Goal: Find contact information: Find contact information

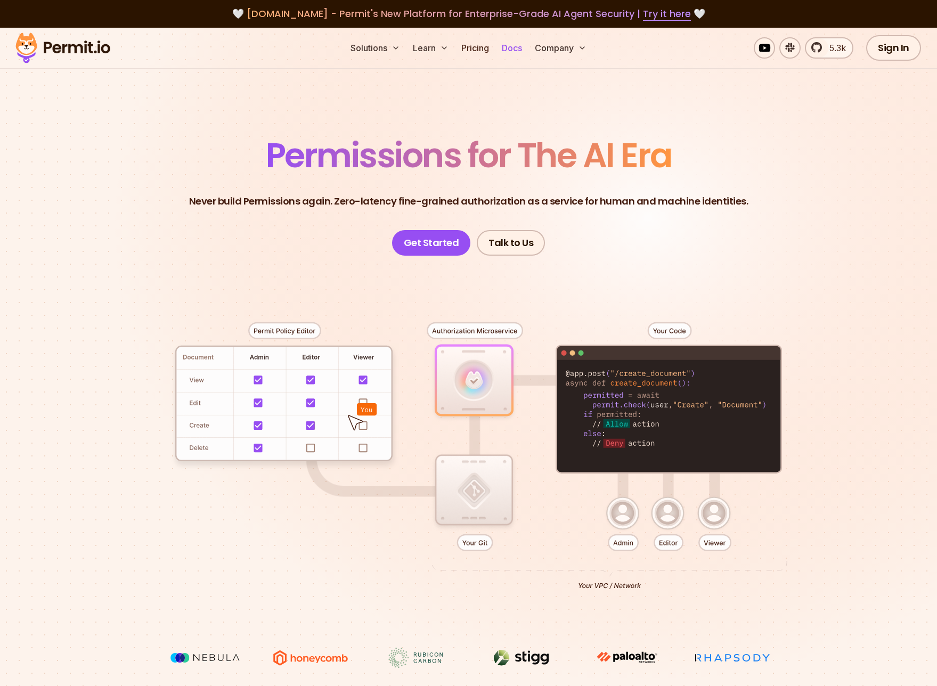
click at [516, 49] on link "Docs" at bounding box center [511, 47] width 29 height 21
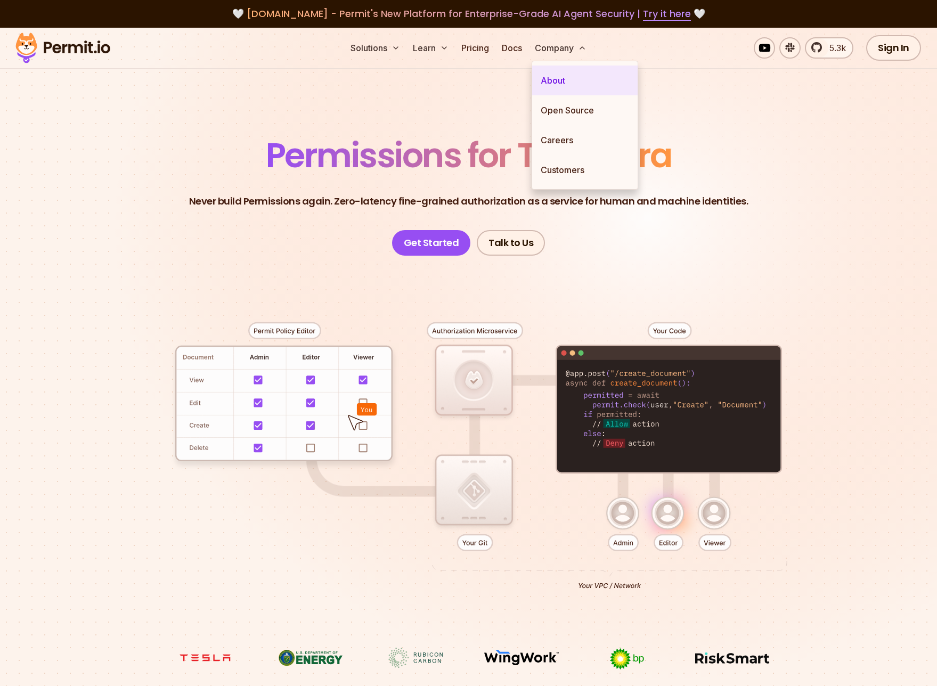
click at [561, 76] on link "About" at bounding box center [584, 81] width 105 height 30
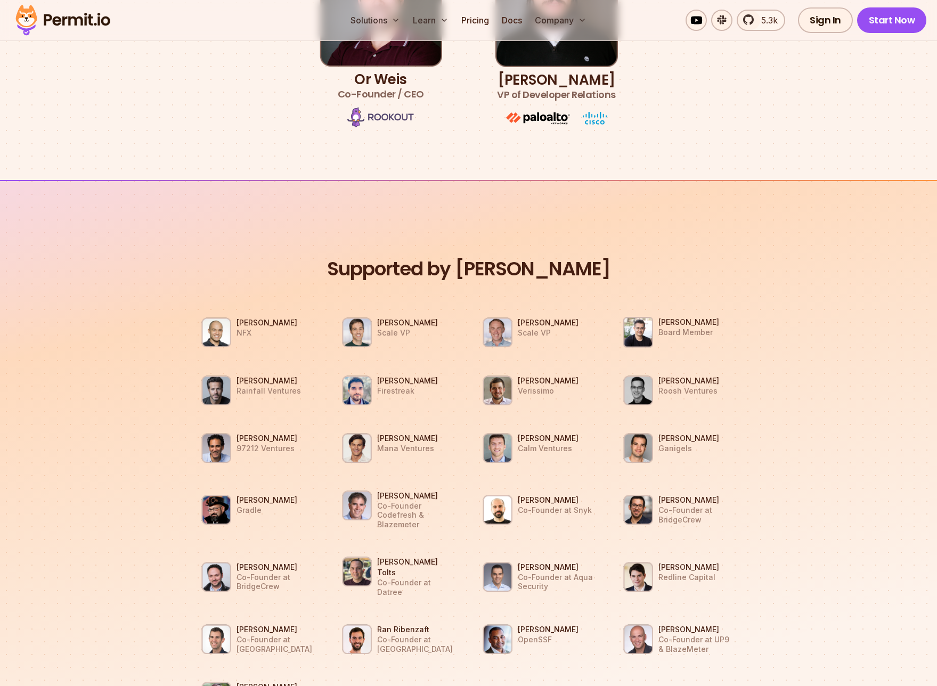
scroll to position [615, 0]
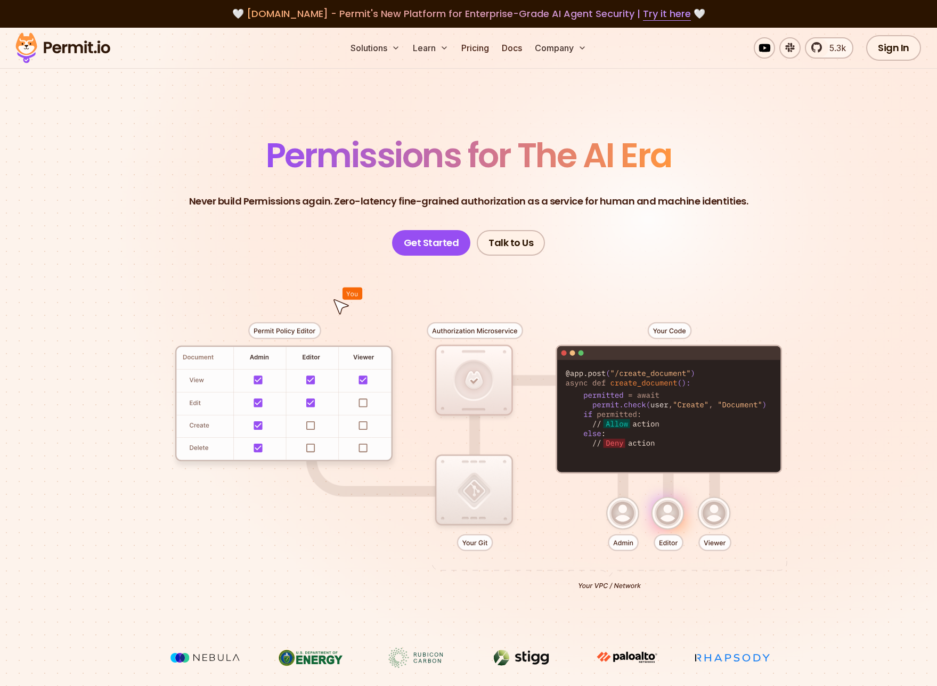
click at [695, 113] on section "Permissions for The AI Era Never build Permissions again. Zero-latency fine-gra…" at bounding box center [468, 379] width 937 height 703
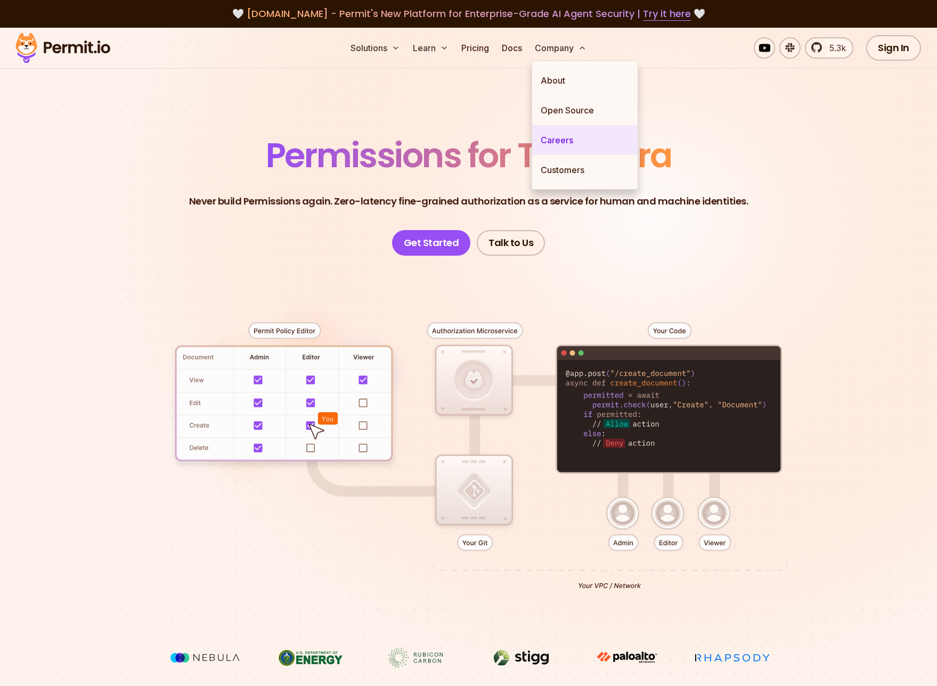
click at [552, 141] on link "Careers" at bounding box center [584, 140] width 105 height 30
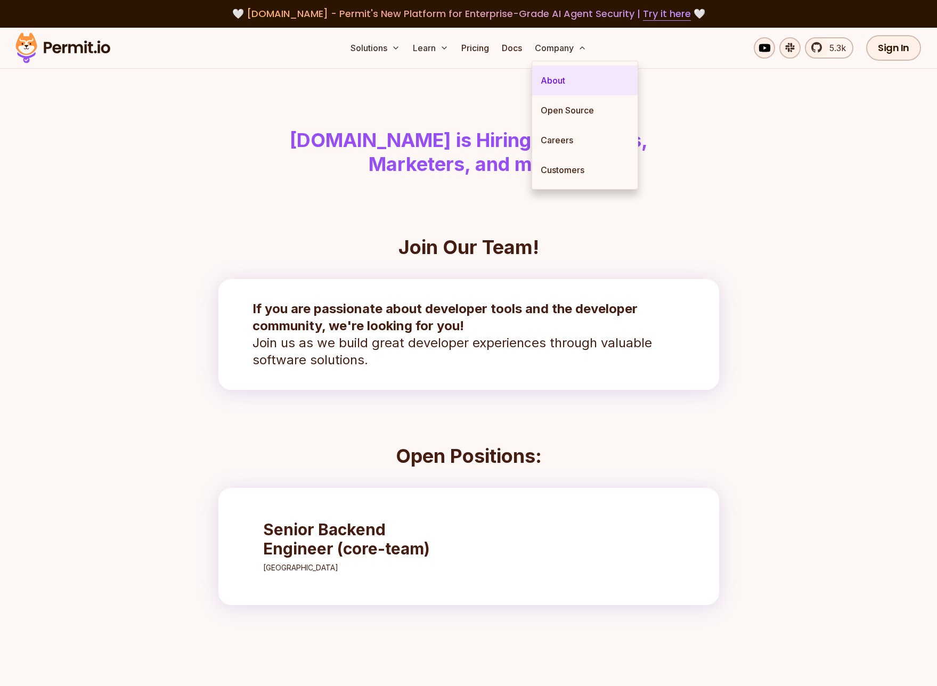
click at [558, 80] on link "About" at bounding box center [584, 81] width 105 height 30
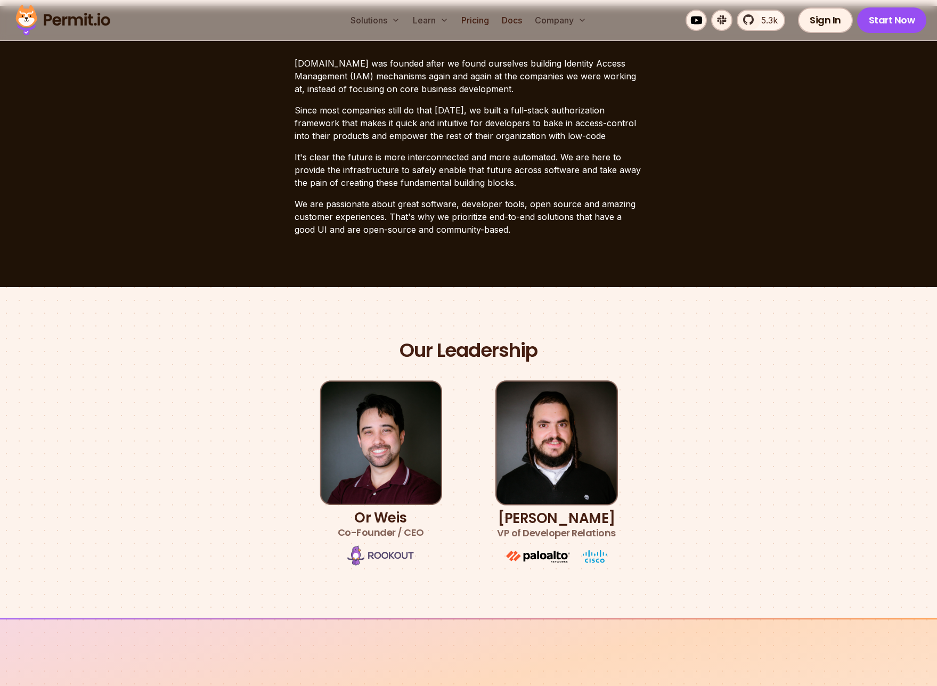
scroll to position [375, 0]
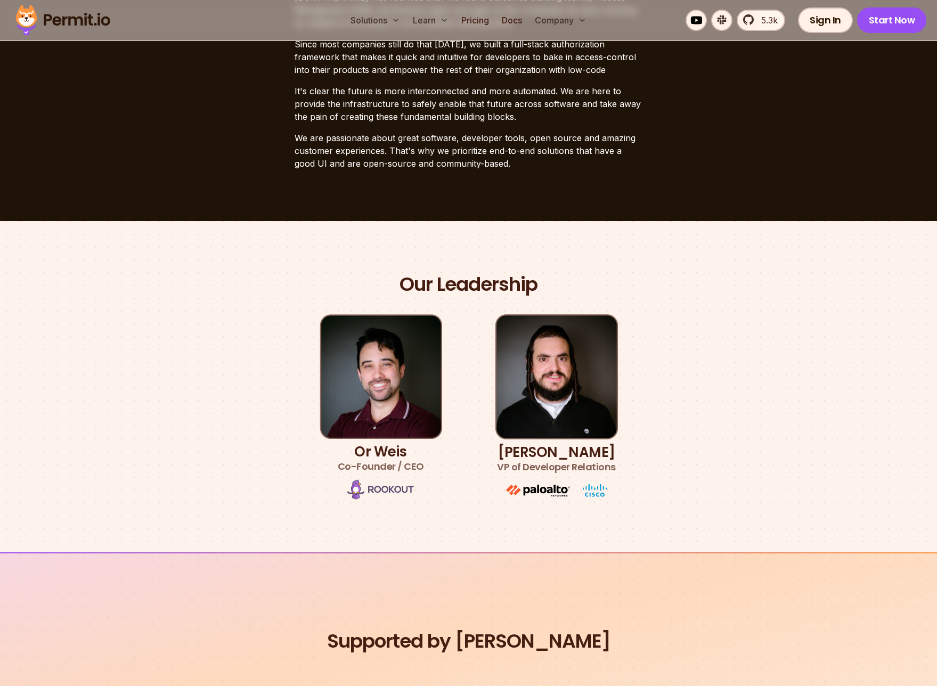
click at [369, 453] on h3 "Or Weis Co-Founder / CEO" at bounding box center [381, 459] width 86 height 30
copy h3 "Or Weis"
click at [682, 348] on div "Our Leadership Or Weis Co-Founder / CEO Gabriel L. Manor VP of Developer Relati…" at bounding box center [469, 386] width 746 height 229
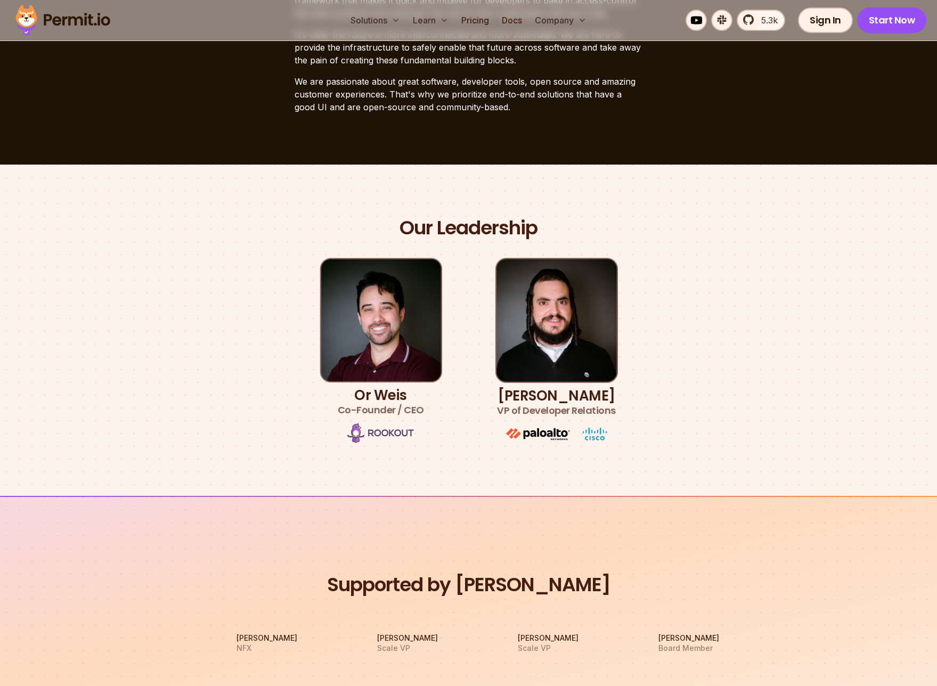
scroll to position [452, 0]
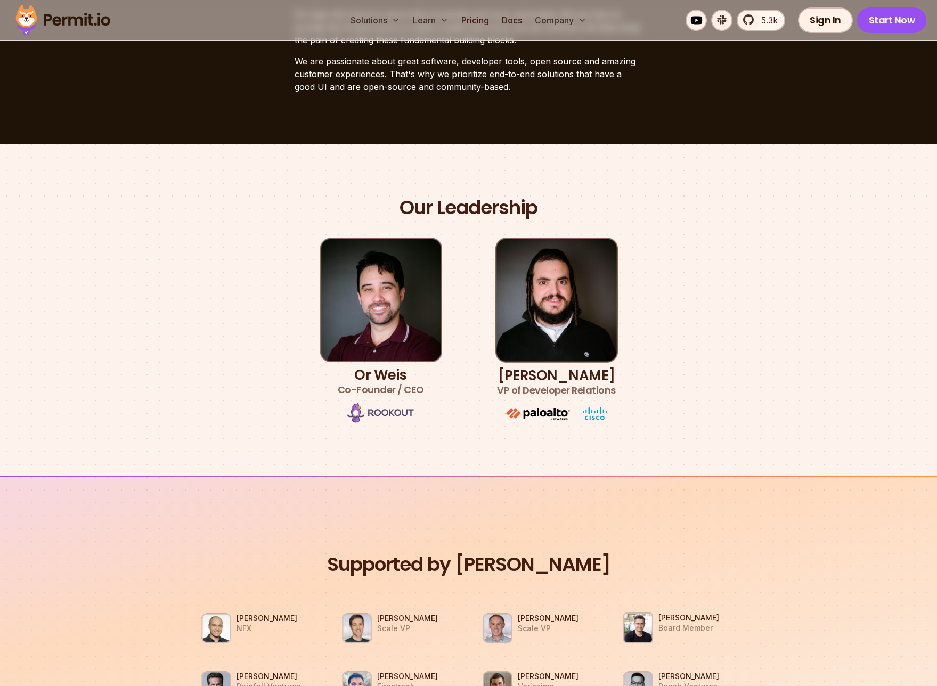
click at [373, 373] on h3 "Or Weis Co-Founder / CEO" at bounding box center [381, 382] width 86 height 30
copy h3 "Or Weis"
